Goal: Download file/media

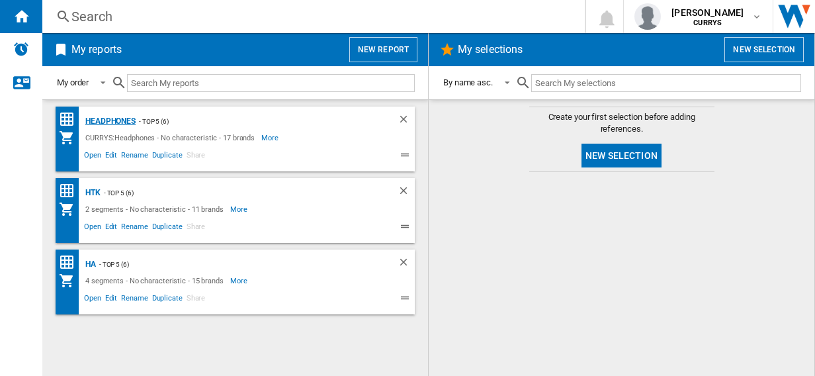
click at [119, 122] on div "Headphones" at bounding box center [109, 121] width 54 height 17
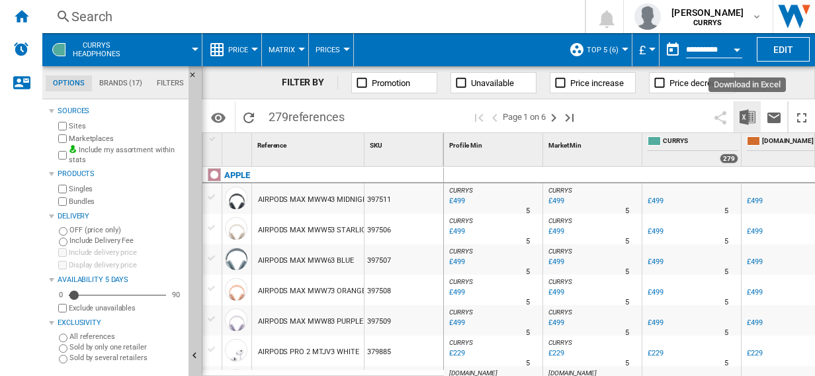
click at [749, 114] on img "Download in Excel" at bounding box center [747, 117] width 16 height 16
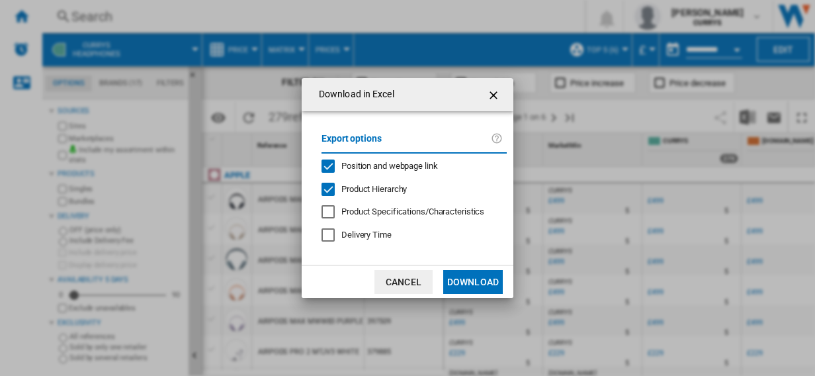
click at [462, 276] on button "Download" at bounding box center [473, 282] width 60 height 24
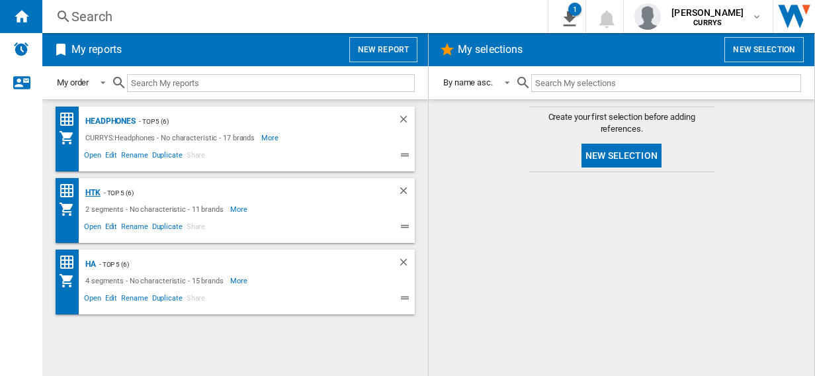
click at [90, 192] on div "HTK" at bounding box center [91, 193] width 19 height 17
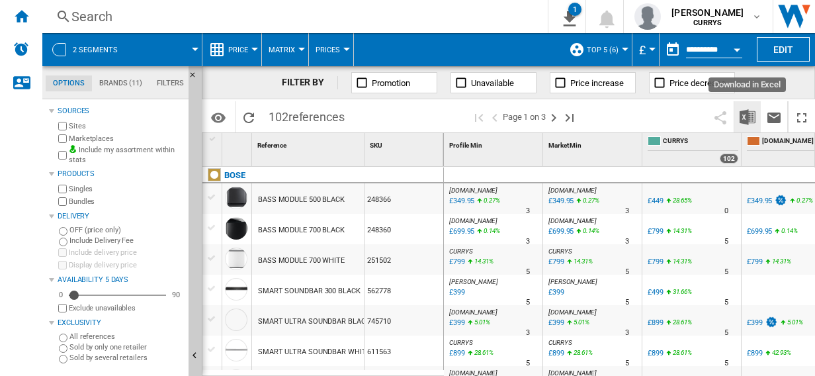
click at [746, 111] on img "Download in Excel" at bounding box center [747, 117] width 16 height 16
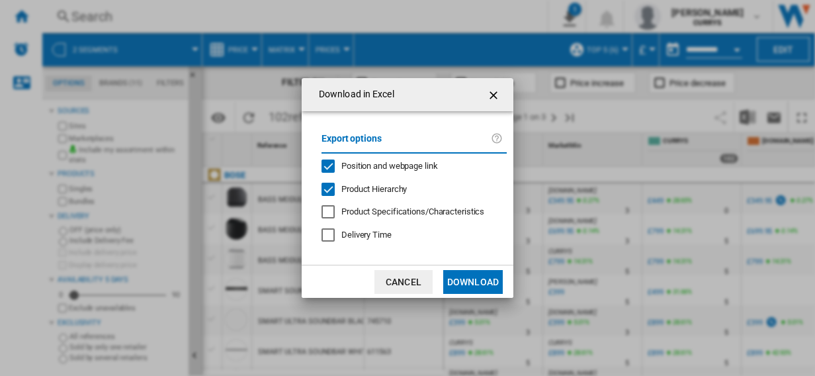
click at [470, 282] on button "Download" at bounding box center [473, 282] width 60 height 24
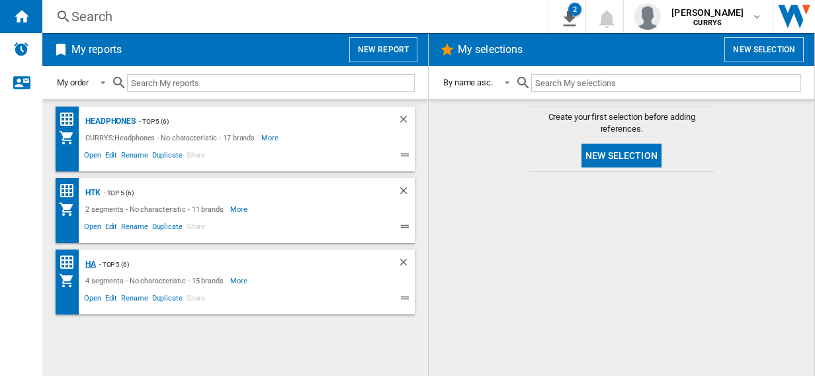
click at [90, 263] on div "HA" at bounding box center [89, 264] width 14 height 17
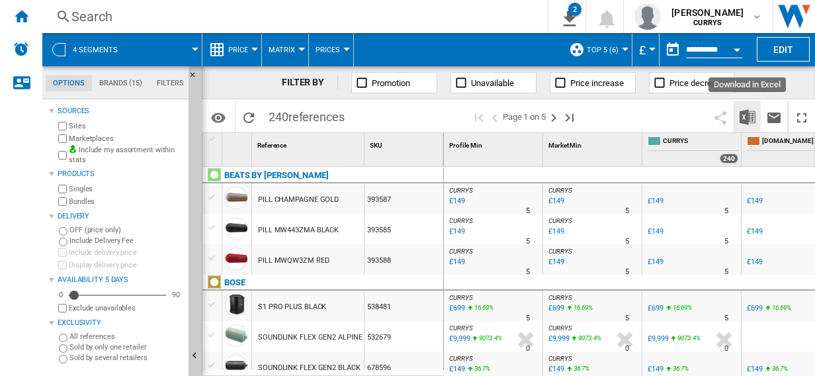
click at [746, 114] on img "Download in Excel" at bounding box center [747, 117] width 16 height 16
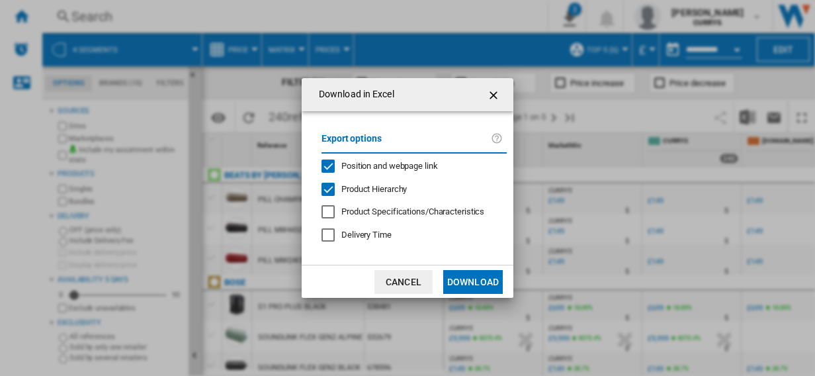
click at [478, 279] on button "Download" at bounding box center [473, 282] width 60 height 24
